Goal: Task Accomplishment & Management: Manage account settings

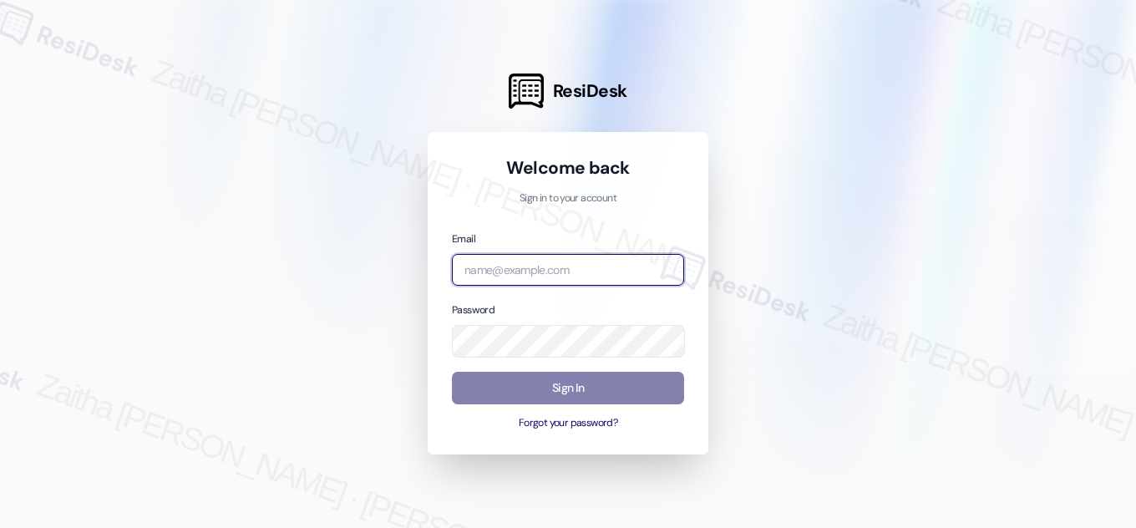
click at [549, 273] on input "email" at bounding box center [568, 270] width 232 height 33
type input "automated-surveys-park_properties-zaitha.mae.[PERSON_NAME]@park_[DOMAIN_NAME]"
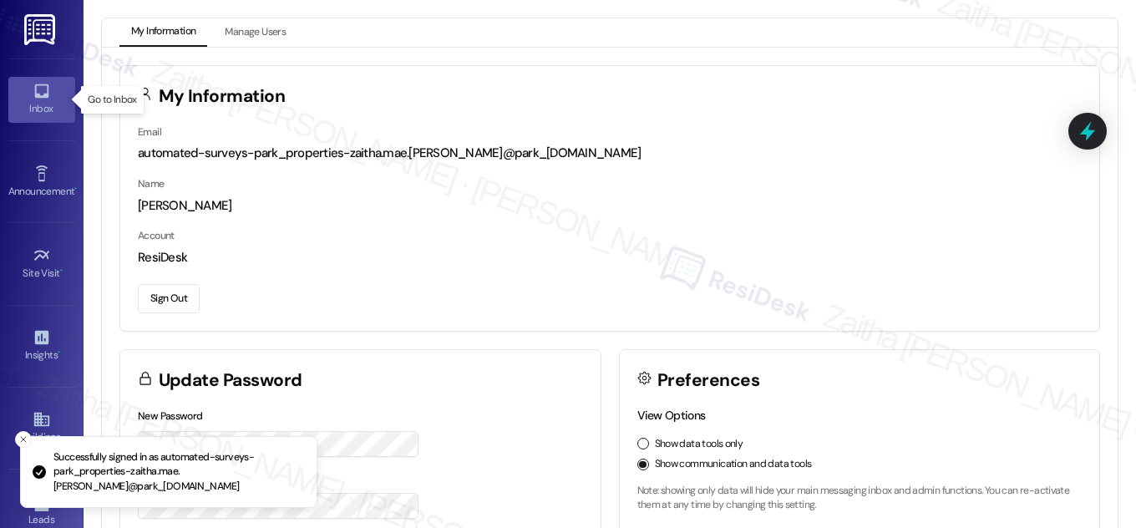
click at [47, 99] on icon at bounding box center [42, 91] width 18 height 18
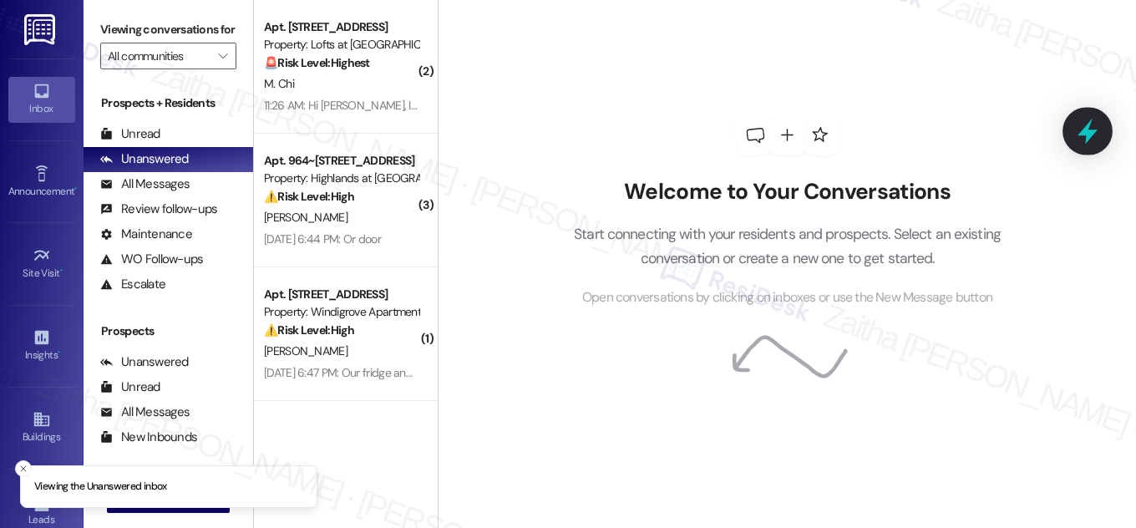
click at [1091, 135] on icon at bounding box center [1087, 132] width 20 height 26
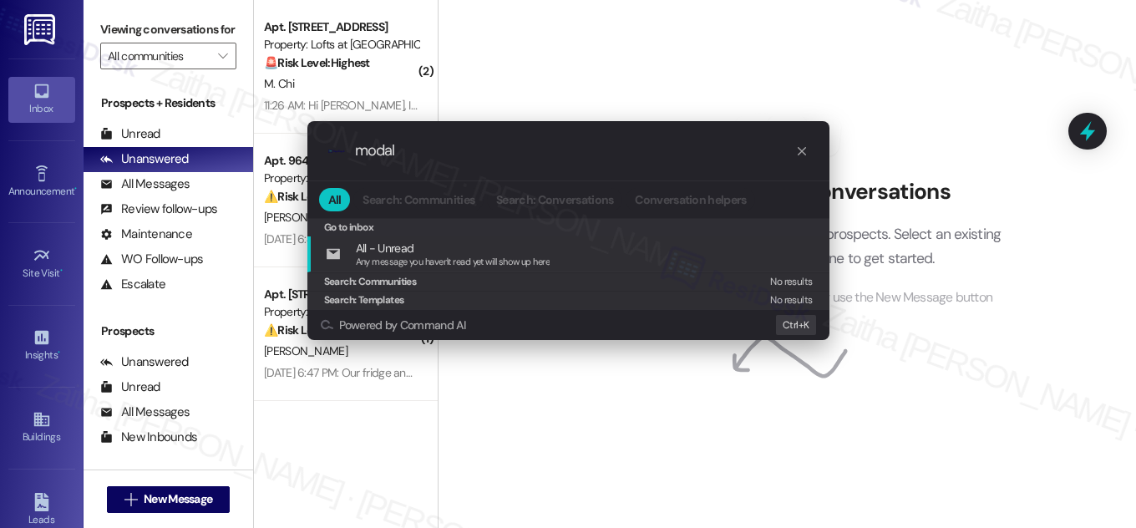
drag, startPoint x: 493, startPoint y: 149, endPoint x: 332, endPoint y: 162, distance: 161.7
click at [332, 162] on div ".cls-1{fill:#0a055f;}.cls-2{fill:#0cc4c4;} resideskLogoBlueOrange modal" at bounding box center [568, 150] width 522 height 59
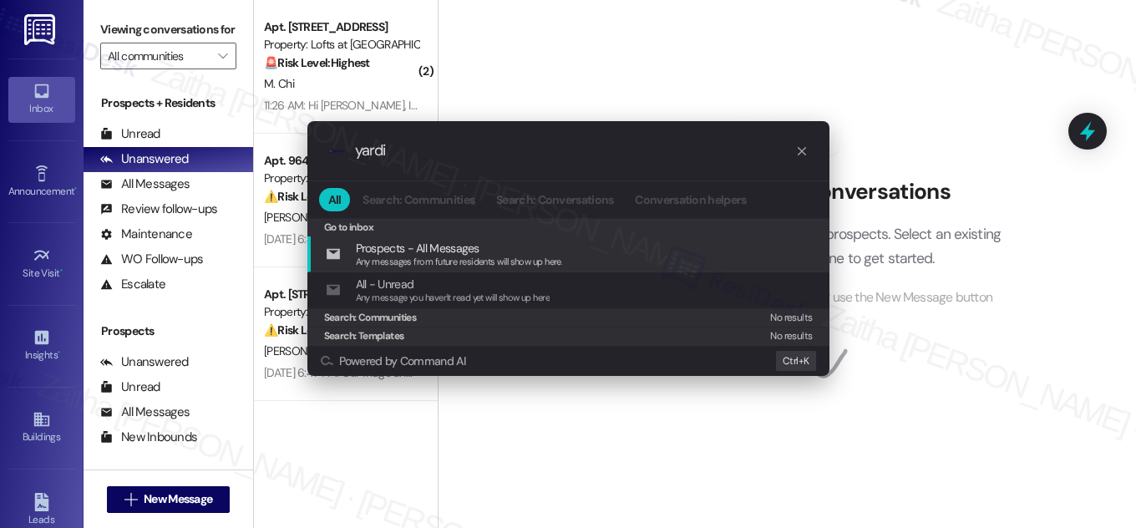
type input "yardi"
click at [953, 54] on div ".cls-1{fill:#0a055f;}.cls-2{fill:#0cc4c4;} resideskLogoBlueOrange yardi All Sea…" at bounding box center [568, 264] width 1136 height 528
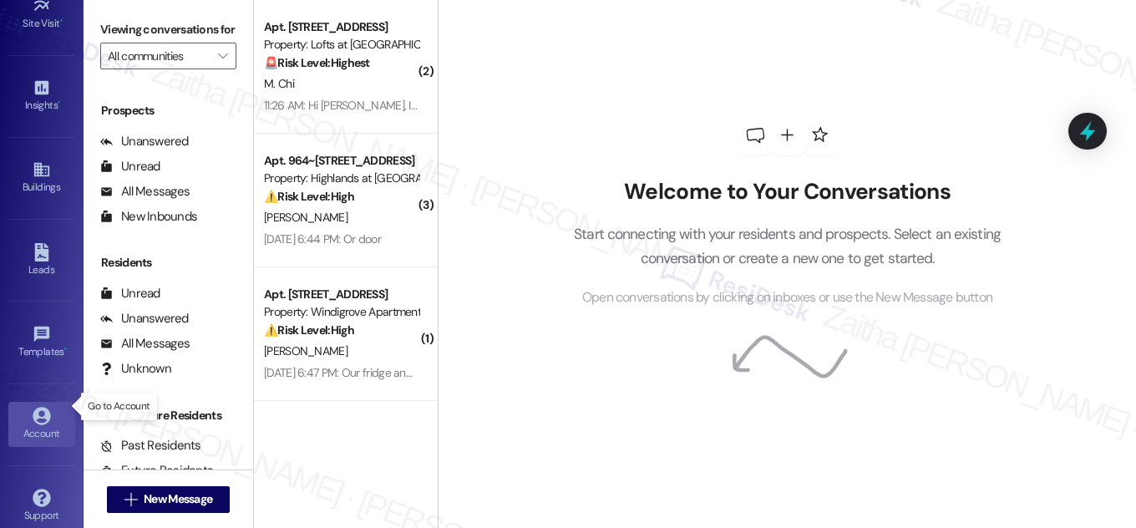
scroll to position [262, 0]
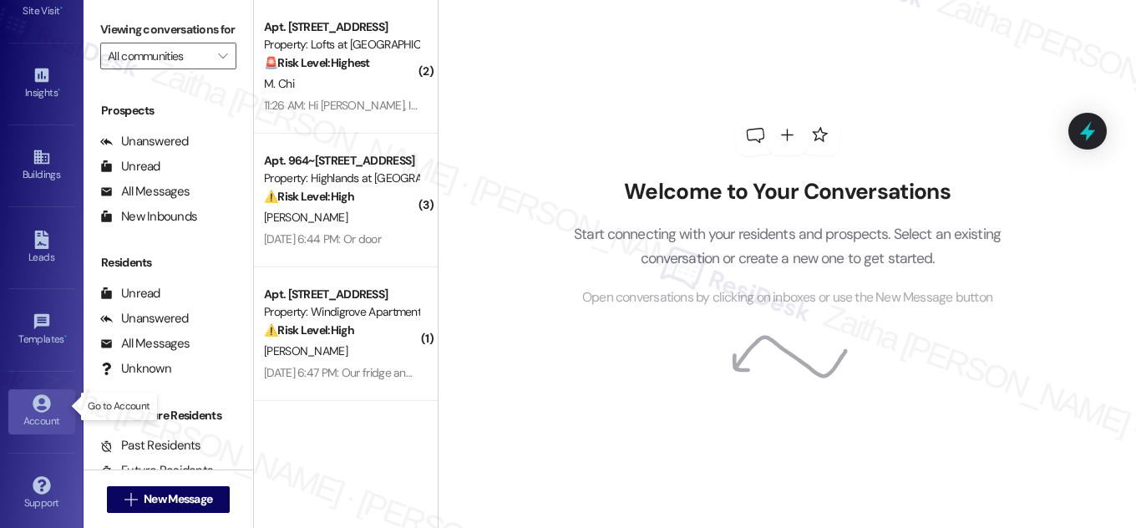
click at [31, 413] on div "Account" at bounding box center [42, 421] width 84 height 17
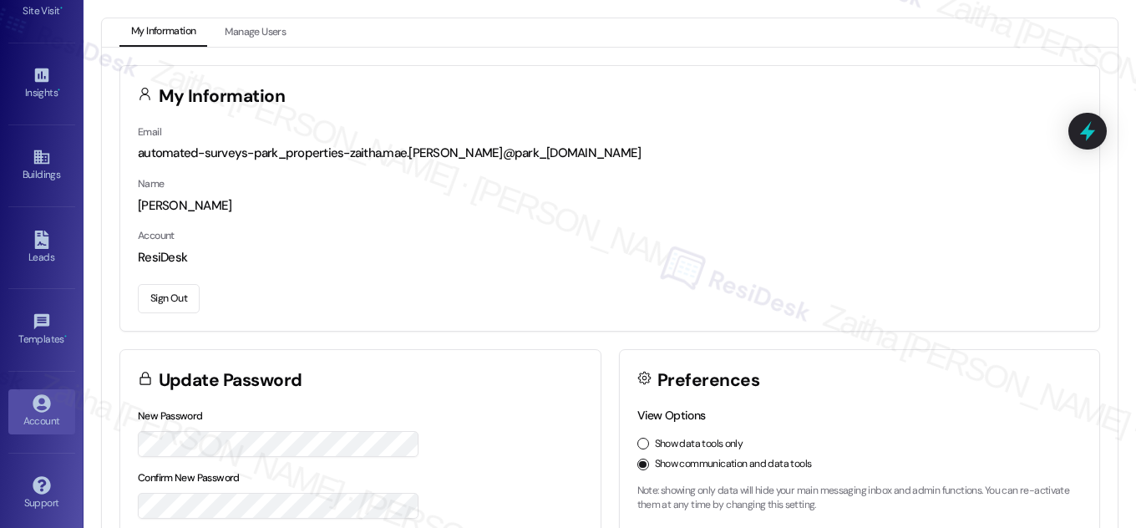
click at [167, 296] on button "Sign Out" at bounding box center [169, 298] width 62 height 29
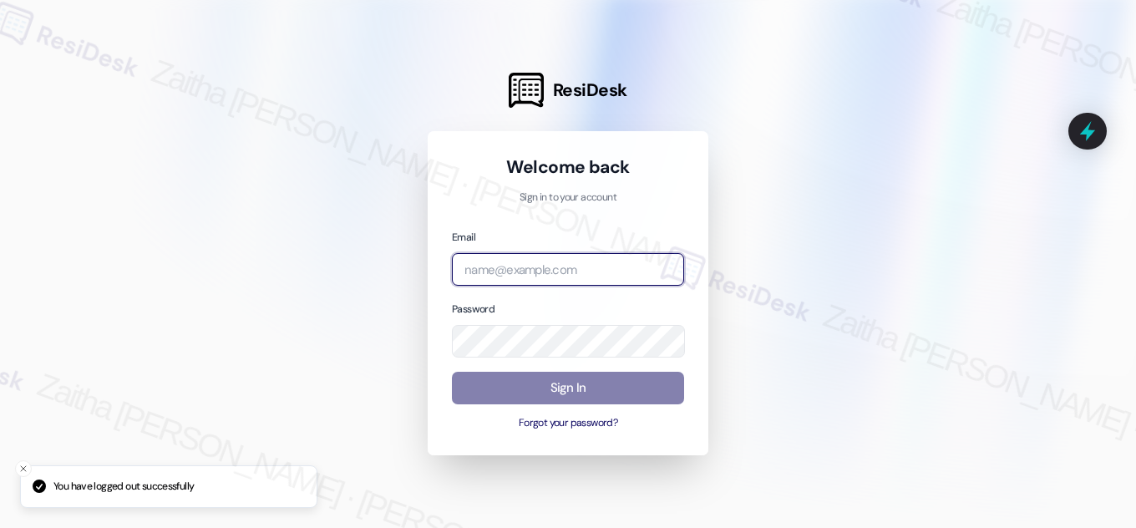
click at [555, 261] on input "email" at bounding box center [568, 269] width 232 height 33
type input "[EMAIL_ADDRESS][PERSON_NAME][DOMAIN_NAME]"
